Goal: Task Accomplishment & Management: Use online tool/utility

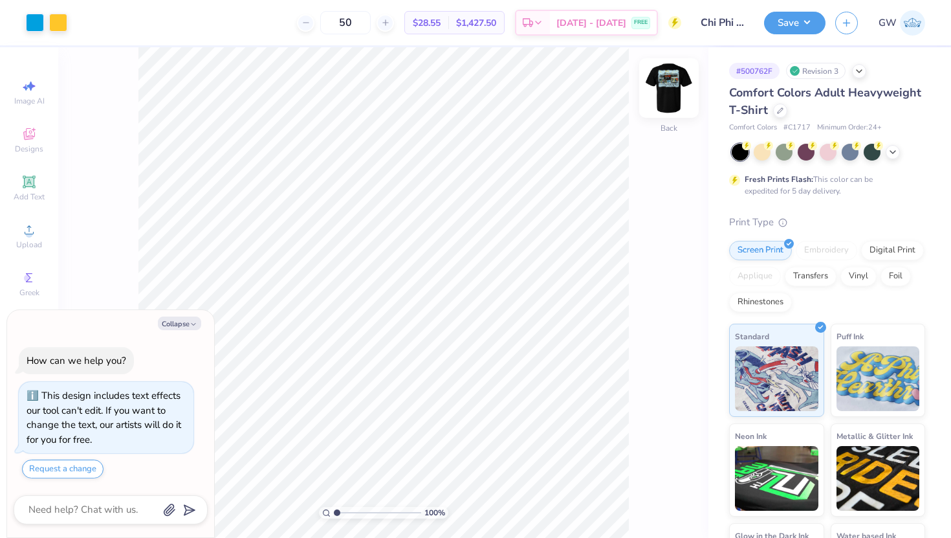
click at [672, 81] on img at bounding box center [669, 88] width 52 height 52
click at [38, 21] on div at bounding box center [35, 21] width 18 height 18
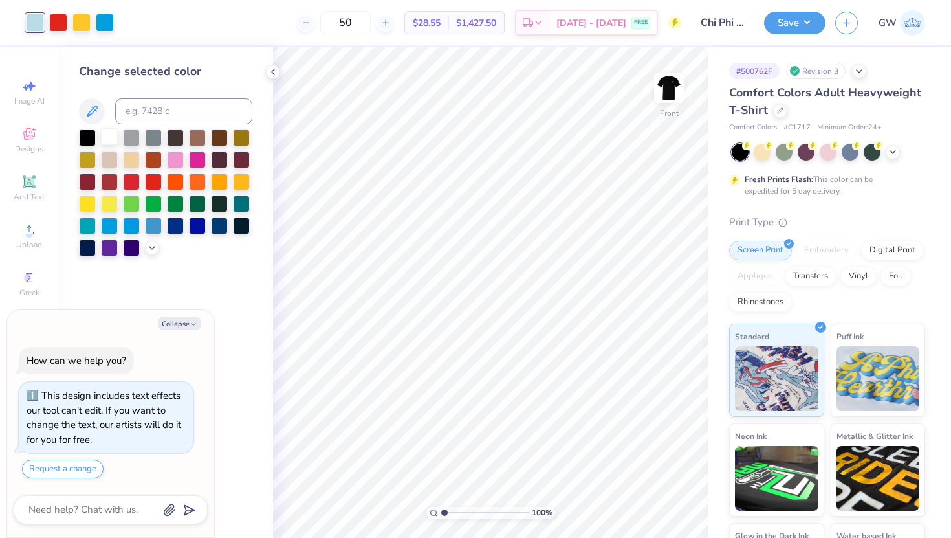
click at [109, 138] on div at bounding box center [109, 136] width 17 height 17
click at [675, 85] on img at bounding box center [669, 88] width 52 height 52
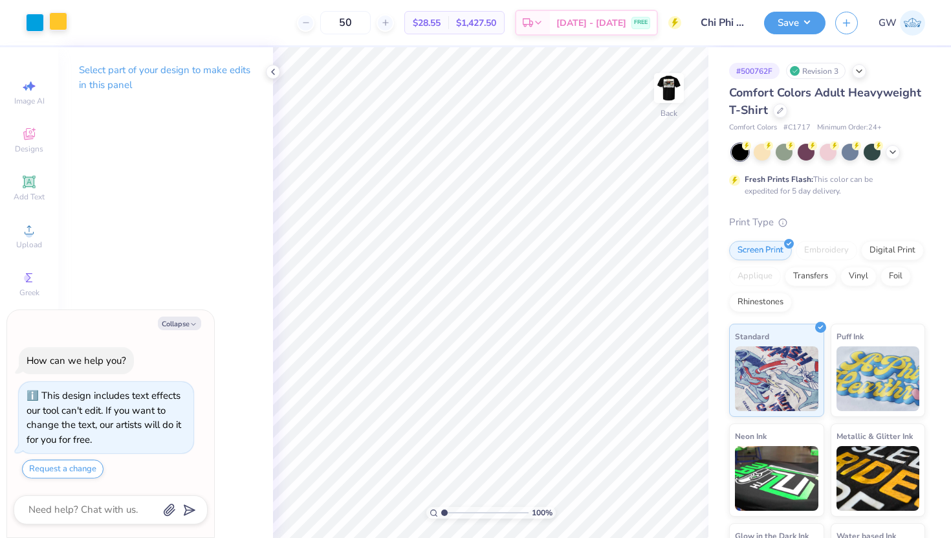
click at [55, 19] on div at bounding box center [58, 21] width 18 height 18
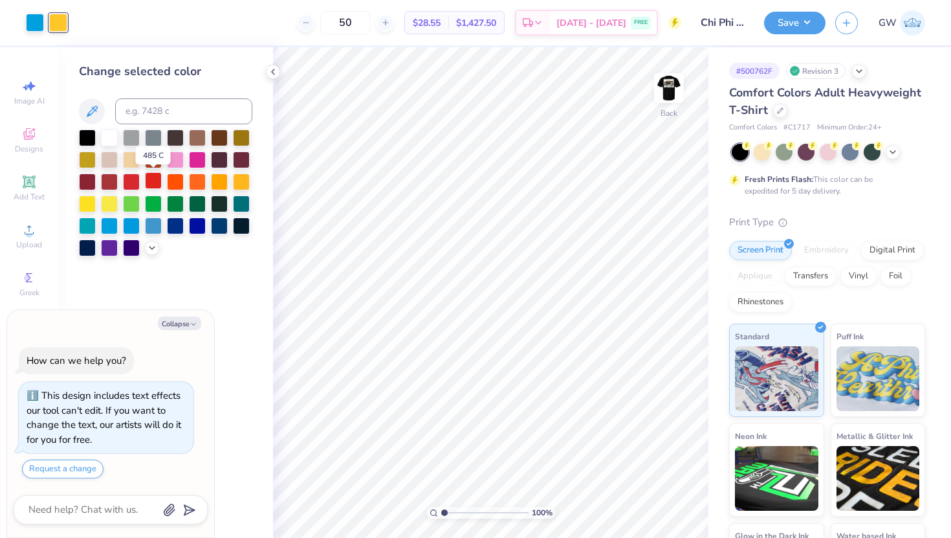
click at [153, 182] on div at bounding box center [153, 180] width 17 height 17
click at [39, 22] on div at bounding box center [35, 21] width 18 height 18
click at [205, 105] on input at bounding box center [183, 111] width 137 height 26
click at [155, 251] on icon at bounding box center [152, 246] width 10 height 10
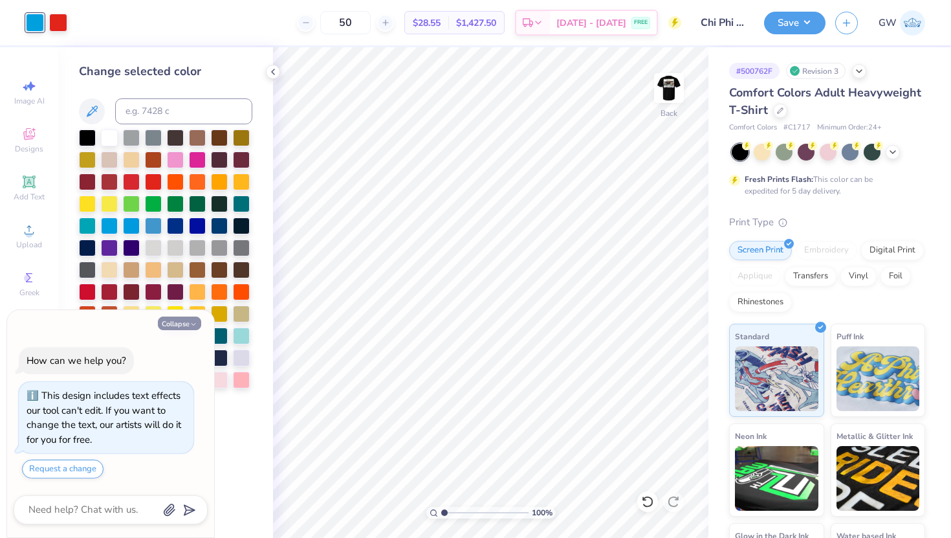
click at [191, 326] on icon "button" at bounding box center [194, 324] width 8 height 8
type textarea "x"
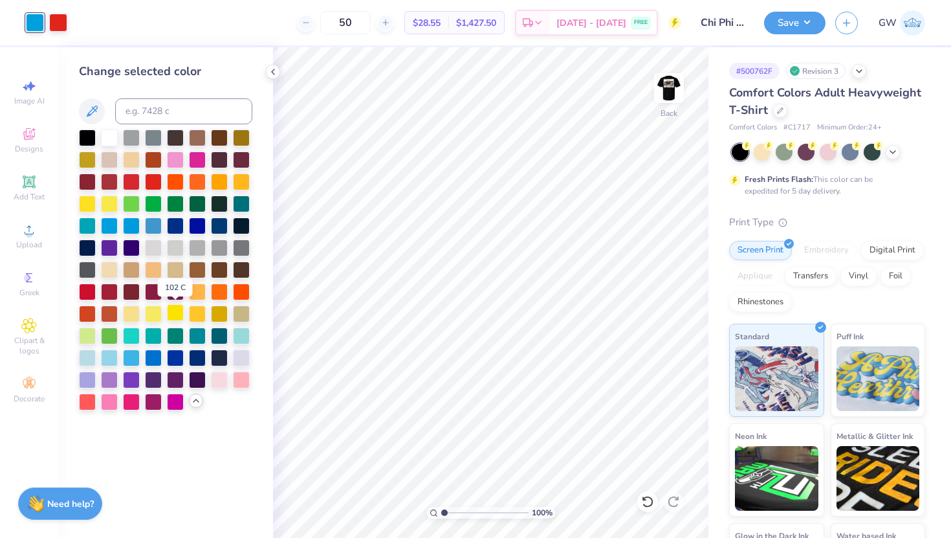
click at [175, 316] on div at bounding box center [175, 312] width 17 height 17
click at [200, 310] on div at bounding box center [197, 312] width 17 height 17
click at [670, 84] on img at bounding box center [669, 88] width 52 height 52
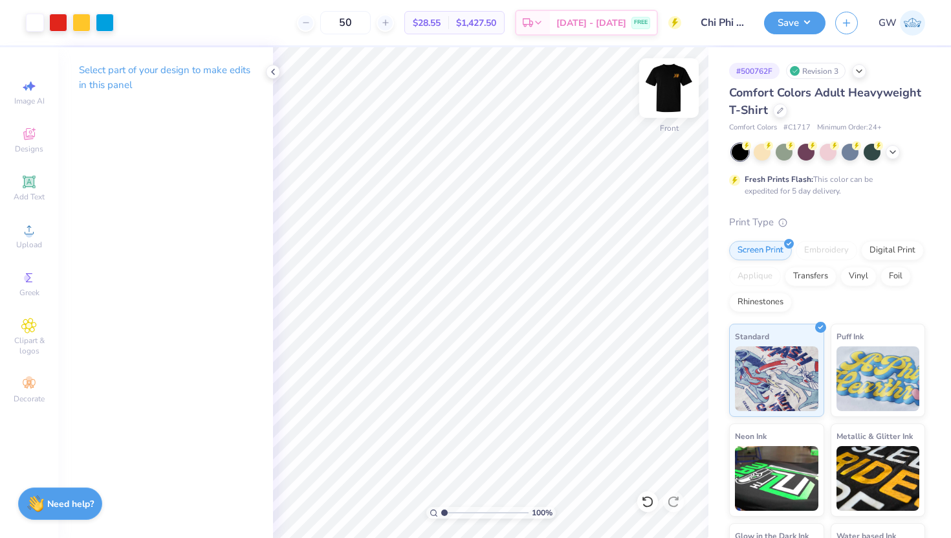
click at [667, 82] on img at bounding box center [669, 88] width 52 height 52
click at [667, 82] on img at bounding box center [669, 88] width 26 height 26
click at [784, 23] on button "Save" at bounding box center [794, 21] width 61 height 23
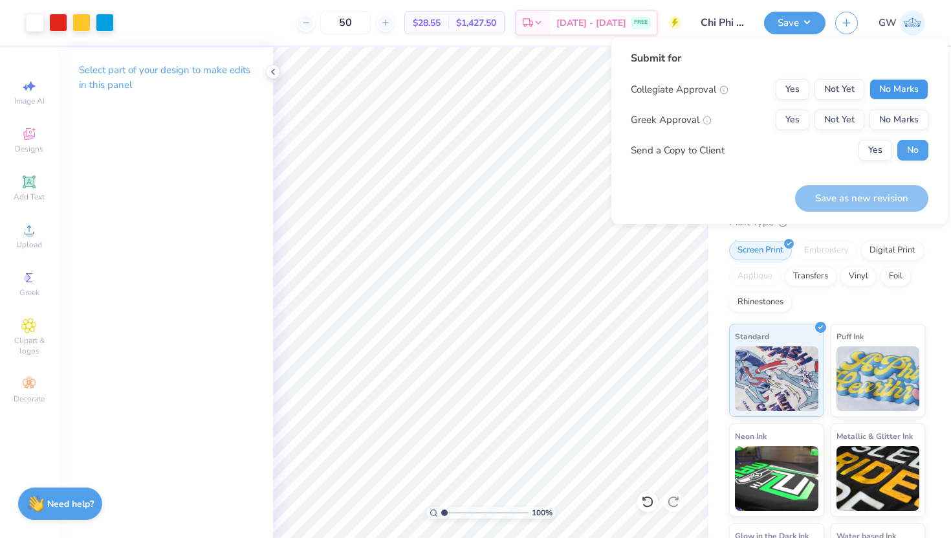
click at [903, 91] on button "No Marks" at bounding box center [899, 89] width 59 height 21
click at [793, 120] on button "Yes" at bounding box center [793, 119] width 34 height 21
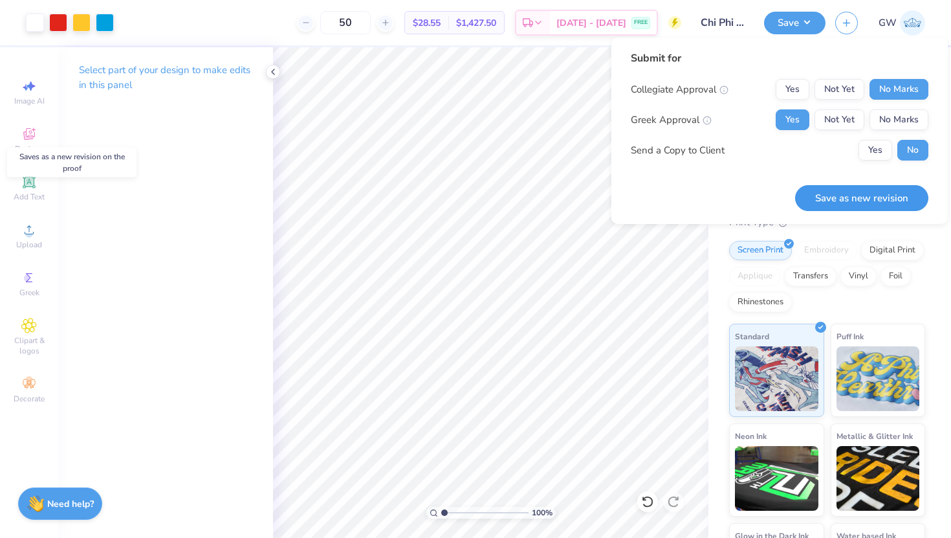
click at [822, 195] on button "Save as new revision" at bounding box center [861, 198] width 133 height 27
